Goal: Find specific page/section: Find specific page/section

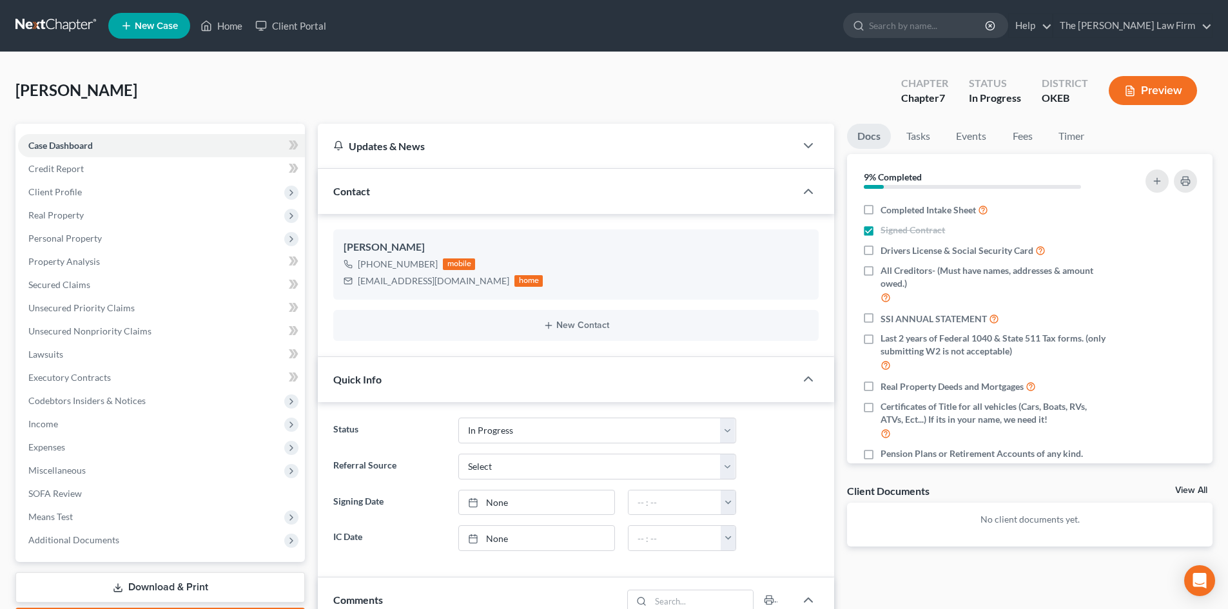
select select "4"
click at [947, 24] on input "search" at bounding box center [928, 26] width 118 height 24
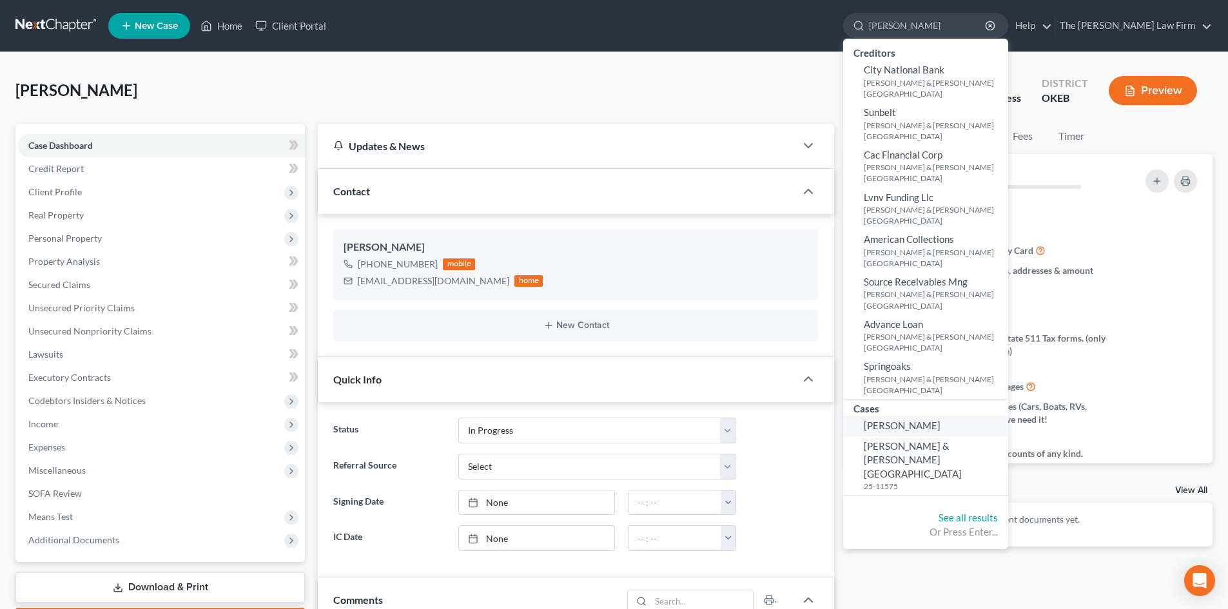
type input "[PERSON_NAME]"
click at [940, 420] on span "[PERSON_NAME]" at bounding box center [902, 426] width 77 height 12
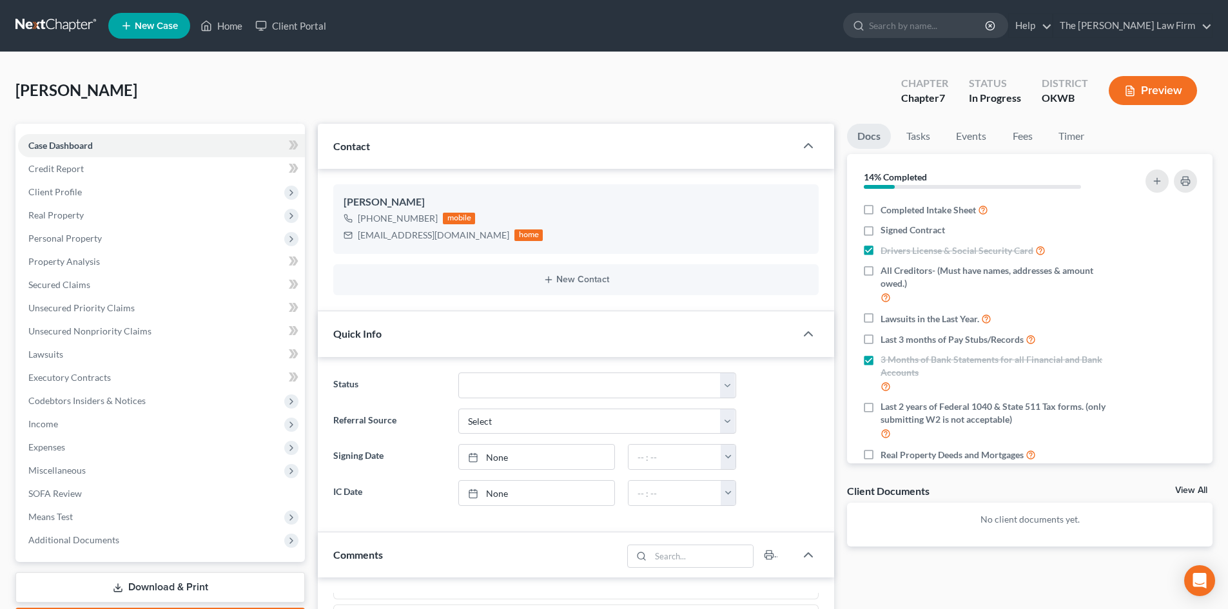
scroll to position [64, 0]
click at [1022, 130] on link "Fees" at bounding box center [1022, 136] width 41 height 25
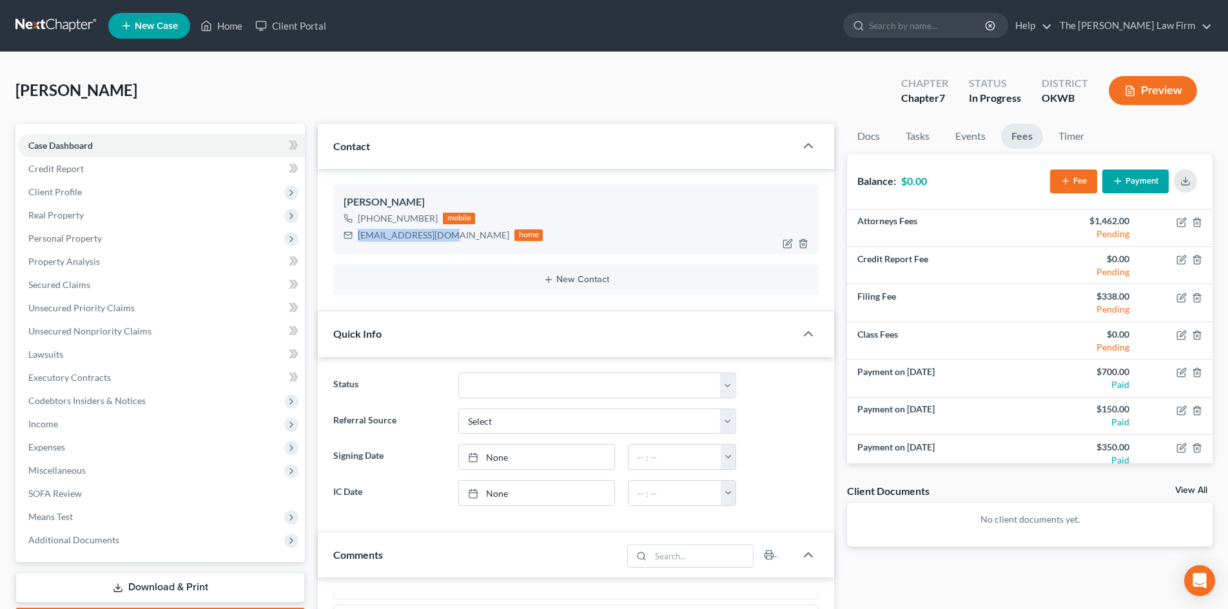
drag, startPoint x: 440, startPoint y: 237, endPoint x: 349, endPoint y: 242, distance: 90.4
click at [347, 246] on div "[PERSON_NAME] [PHONE_NUMBER] mobile [EMAIL_ADDRESS][DOMAIN_NAME] home" at bounding box center [575, 219] width 485 height 70
copy div "[EMAIL_ADDRESS][DOMAIN_NAME]"
click at [955, 26] on input "search" at bounding box center [928, 26] width 118 height 24
type input "H"
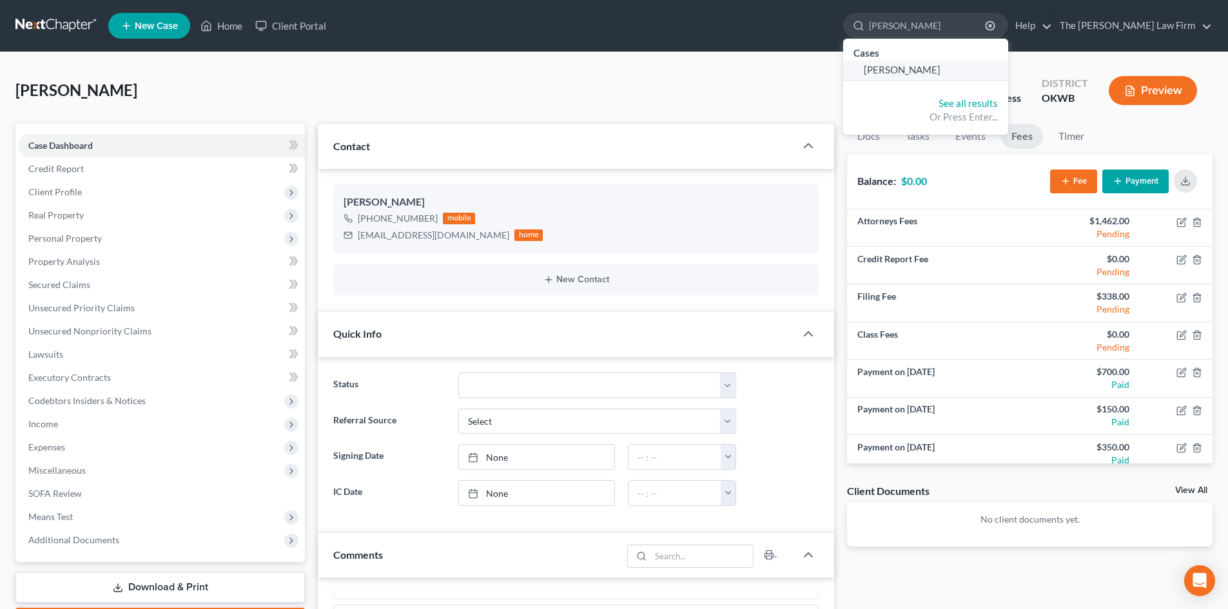
type input "[PERSON_NAME]"
click at [940, 74] on span "[PERSON_NAME]" at bounding box center [902, 70] width 77 height 12
